Goal: Task Accomplishment & Management: Use online tool/utility

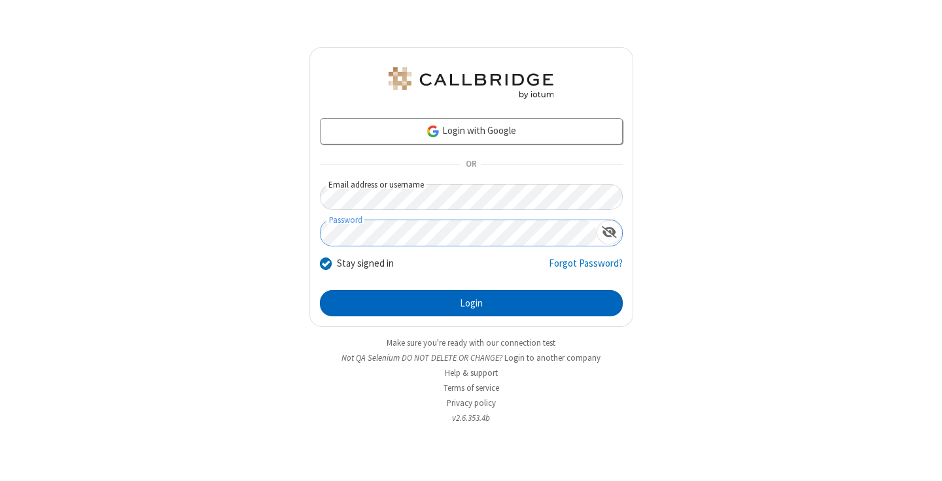
click at [471, 303] on button "Login" at bounding box center [471, 303] width 303 height 26
